Goal: Navigation & Orientation: Find specific page/section

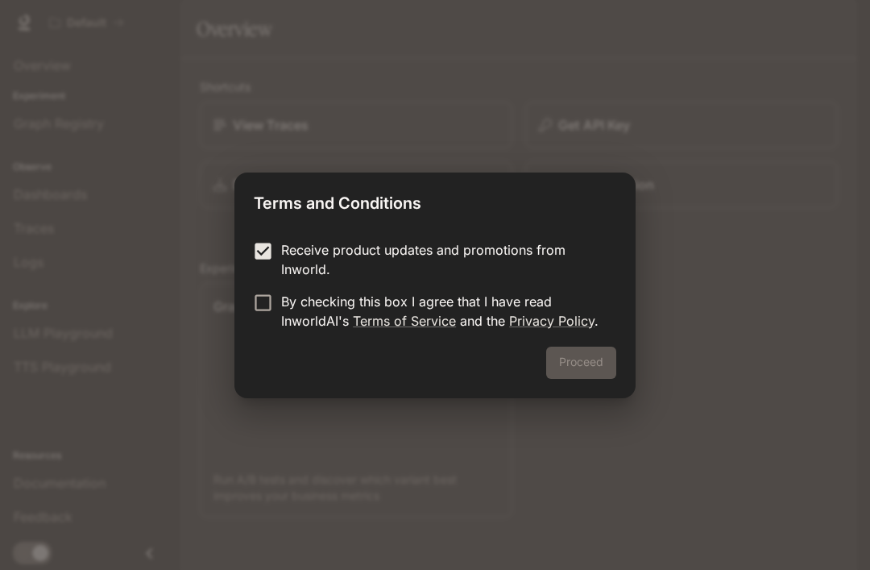
click at [260, 276] on label "Receive product updates and promotions from Inworld." at bounding box center [424, 259] width 359 height 39
click at [602, 377] on button "Proceed" at bounding box center [581, 362] width 70 height 32
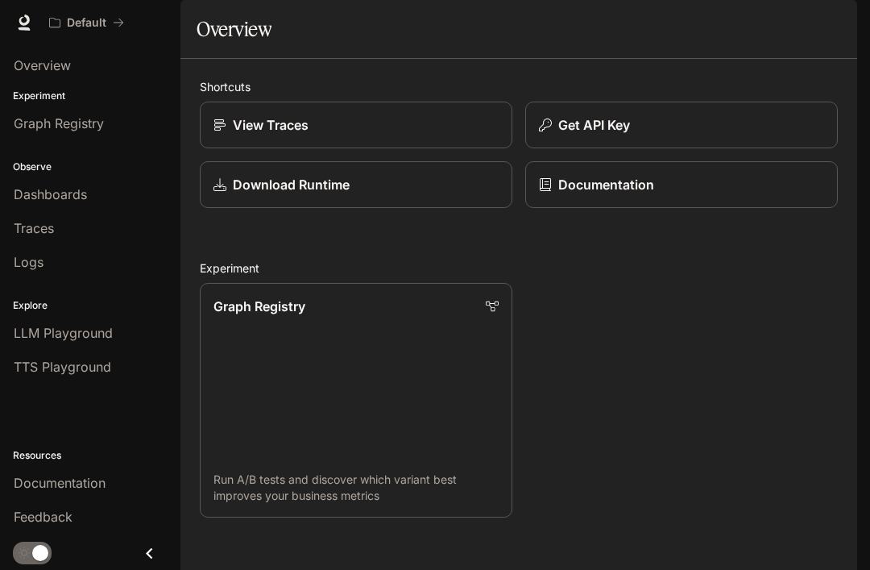
scroll to position [-45, 0]
click at [98, 61] on div "Overview" at bounding box center [90, 65] width 153 height 19
click at [95, 129] on span "Graph Registry" at bounding box center [59, 123] width 90 height 19
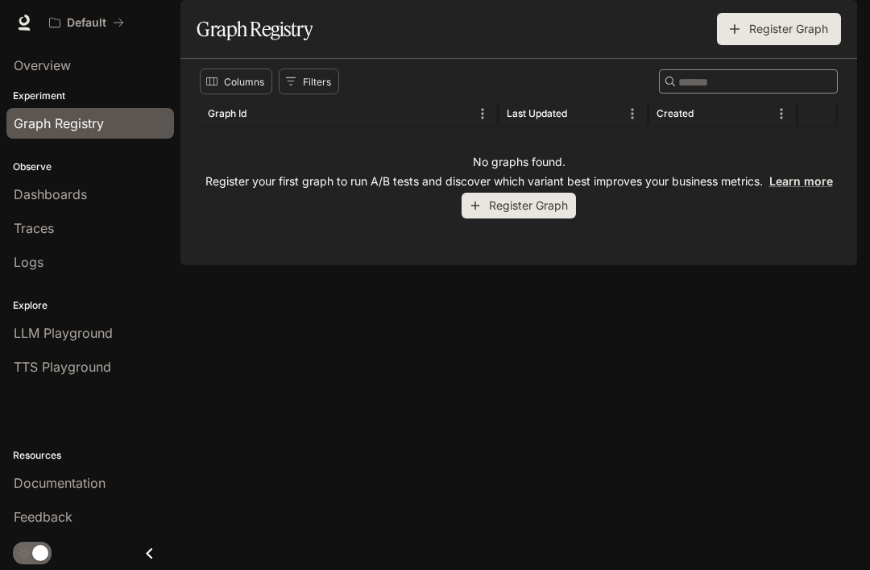
click at [122, 197] on div "Dashboards" at bounding box center [90, 194] width 153 height 19
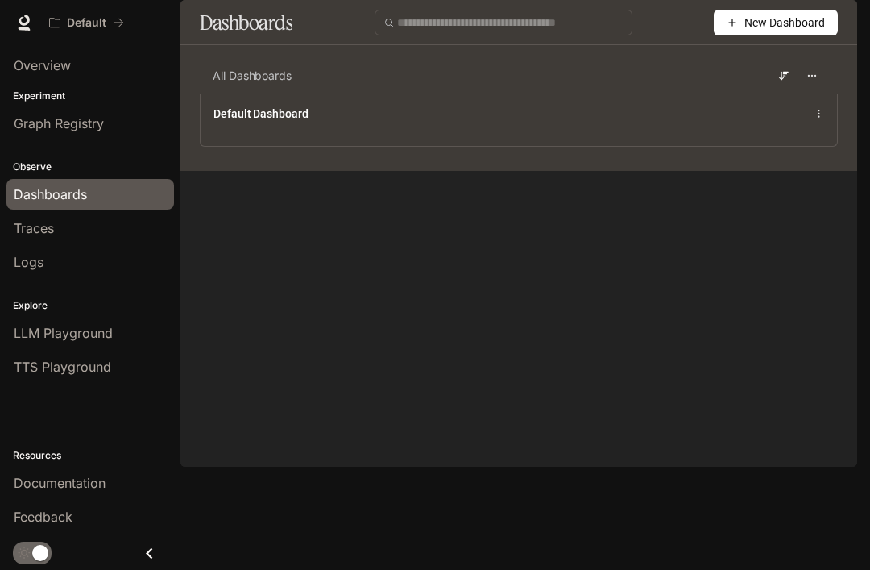
click at [110, 272] on link "Logs" at bounding box center [90, 262] width 168 height 31
